Goal: Find specific page/section: Find specific page/section

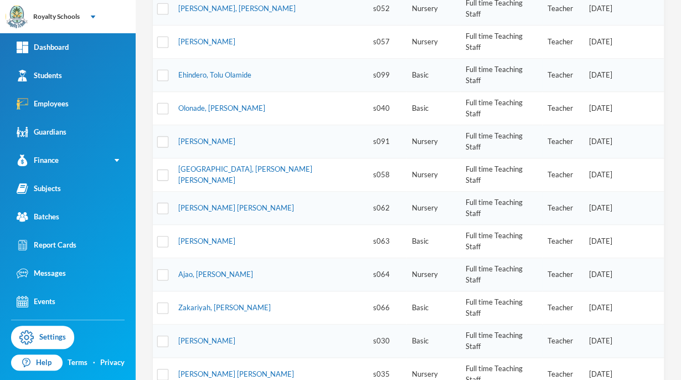
scroll to position [268, 0]
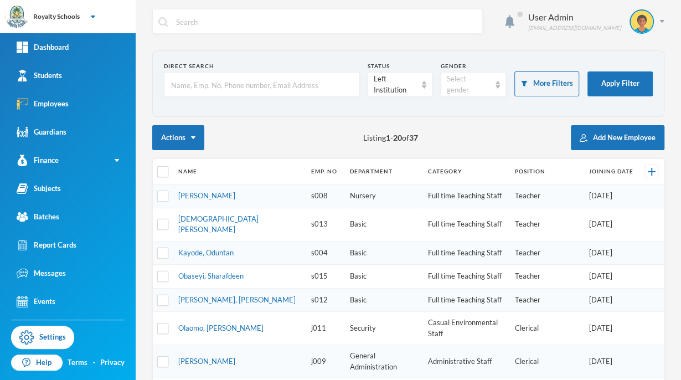
scroll to position [0, 0]
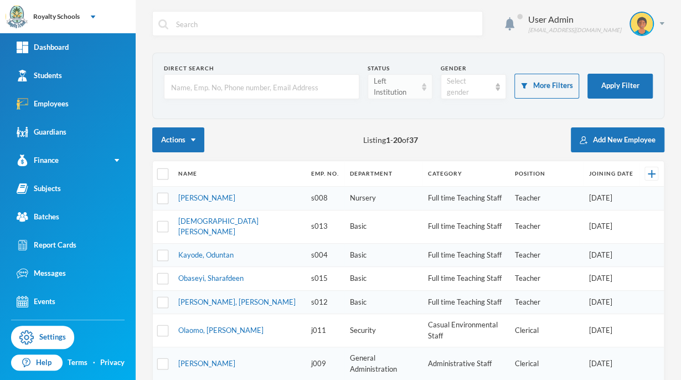
click at [390, 93] on div "Left Institution" at bounding box center [395, 87] width 43 height 22
click at [405, 118] on li "Active" at bounding box center [396, 112] width 64 height 18
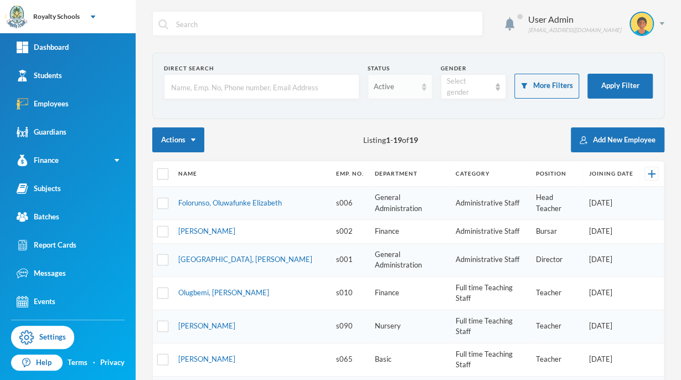
click at [402, 89] on div "Active" at bounding box center [395, 86] width 43 height 11
click at [404, 131] on span "Left Institution" at bounding box center [396, 129] width 51 height 9
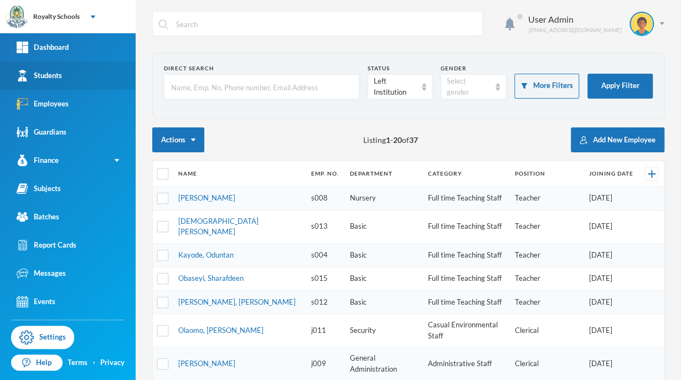
click at [104, 87] on link "Students" at bounding box center [68, 75] width 136 height 28
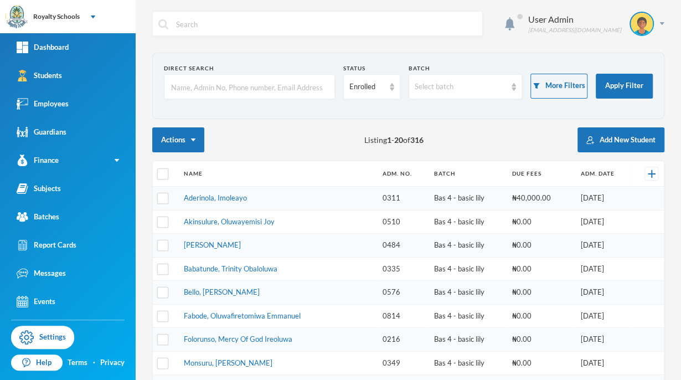
click at [649, 42] on div "User Admin [EMAIL_ADDRESS][DOMAIN_NAME]" at bounding box center [408, 32] width 512 height 42
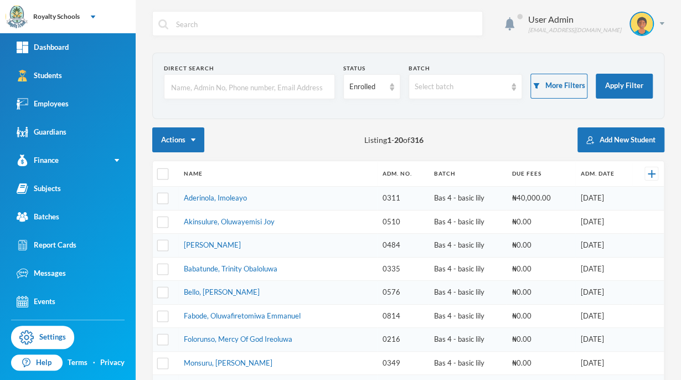
click at [649, 42] on div "User Admin [EMAIL_ADDRESS][DOMAIN_NAME]" at bounding box center [408, 32] width 512 height 42
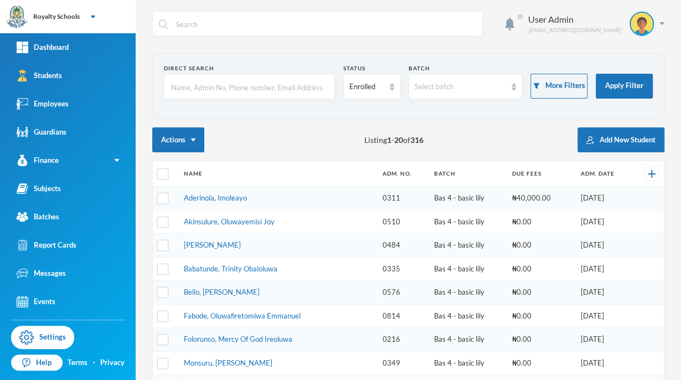
click at [649, 42] on div "User Admin [EMAIL_ADDRESS][DOMAIN_NAME]" at bounding box center [408, 32] width 512 height 42
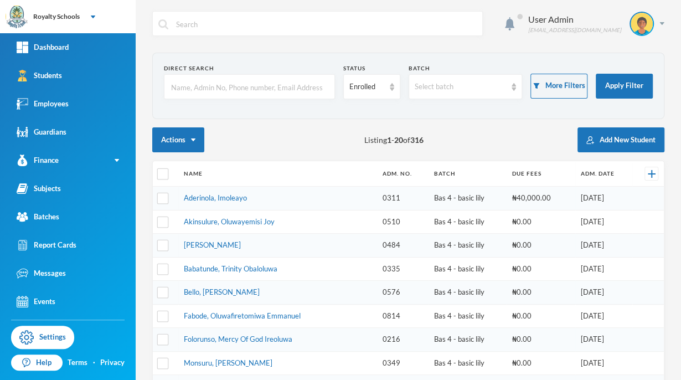
click at [649, 42] on div "User Admin [EMAIL_ADDRESS][DOMAIN_NAME]" at bounding box center [408, 32] width 512 height 42
type input "#"
checkbox input "true"
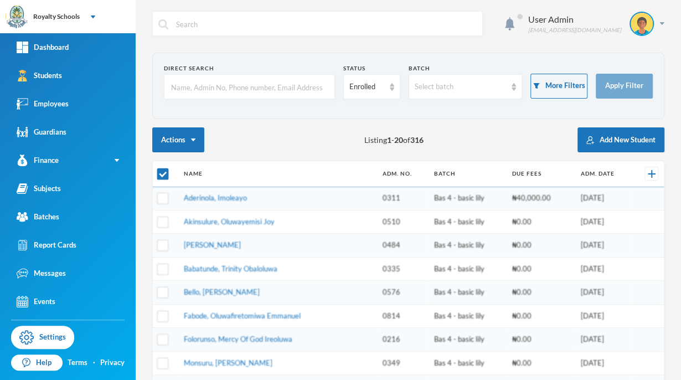
checkbox input "false"
type input "/l"
drag, startPoint x: 576, startPoint y: 158, endPoint x: 680, endPoint y: 336, distance: 205.6
click at [680, 336] on div "User Admin [EMAIL_ADDRESS][DOMAIN_NAME] Direct Search /l Status Enrolled Batch …" at bounding box center [409, 190] width 546 height 380
